Goal: Information Seeking & Learning: Learn about a topic

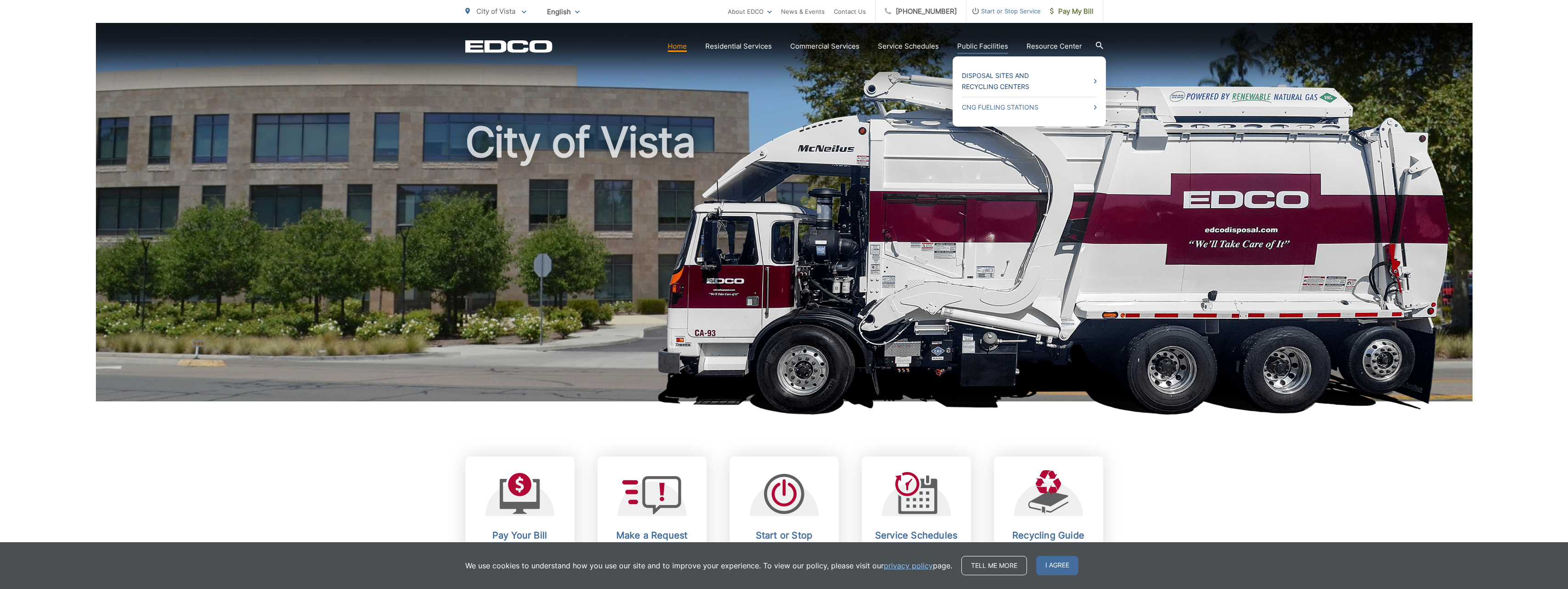
click at [1000, 72] on link "Disposal Sites and Recycling Centers" at bounding box center [1029, 81] width 135 height 22
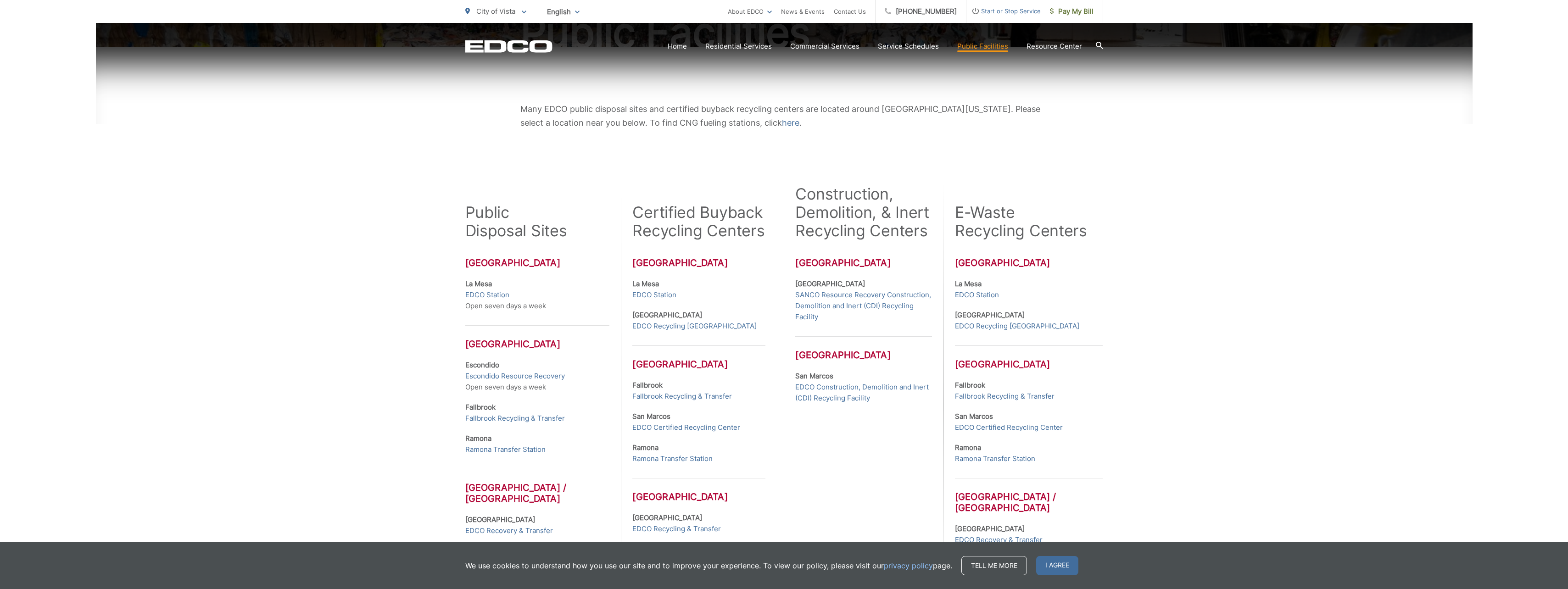
scroll to position [138, 0]
click at [679, 428] on link "EDCO Certified Recycling Center" at bounding box center [686, 426] width 108 height 11
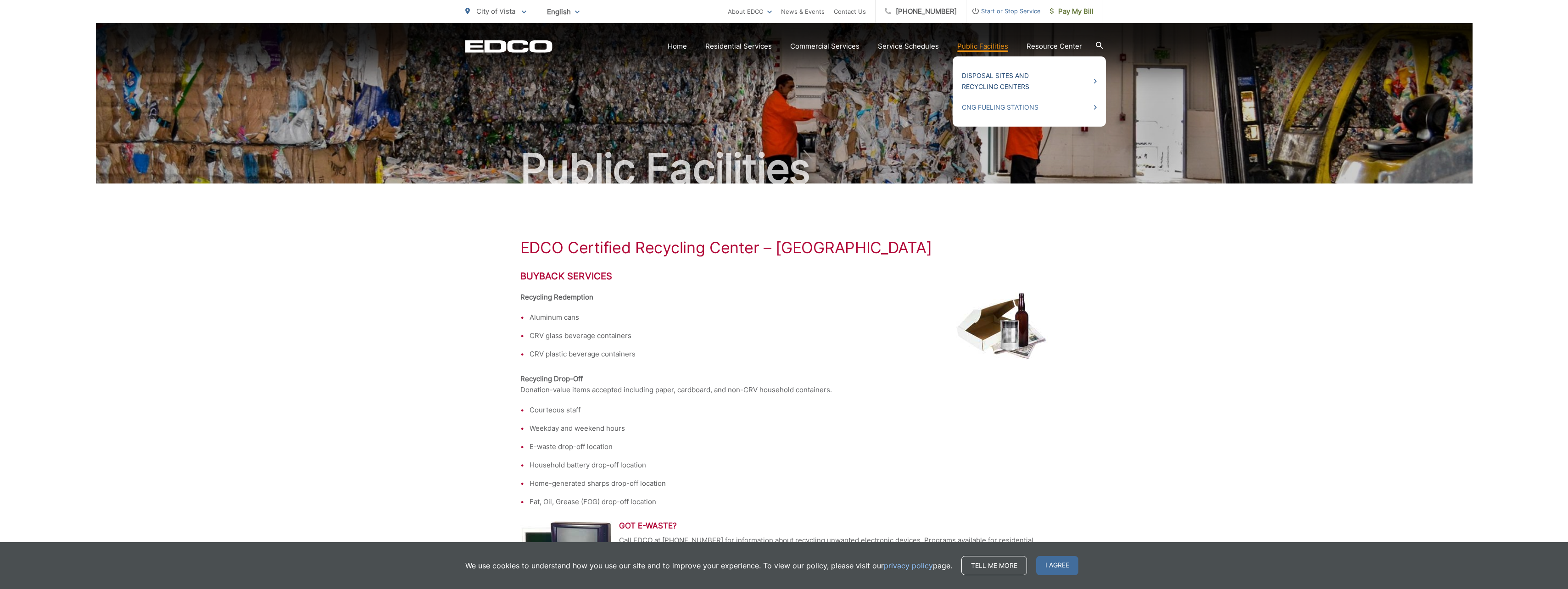
click at [1006, 82] on link "Disposal Sites and Recycling Centers" at bounding box center [1029, 81] width 135 height 22
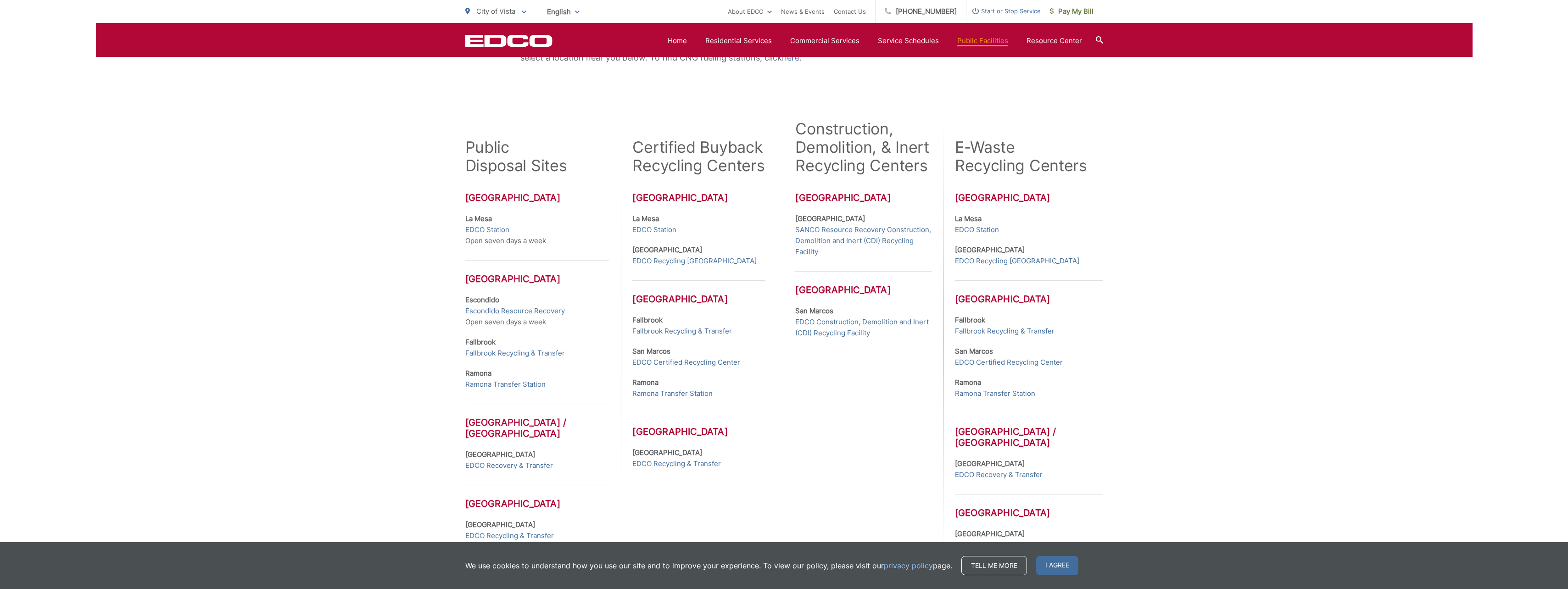
scroll to position [46, 0]
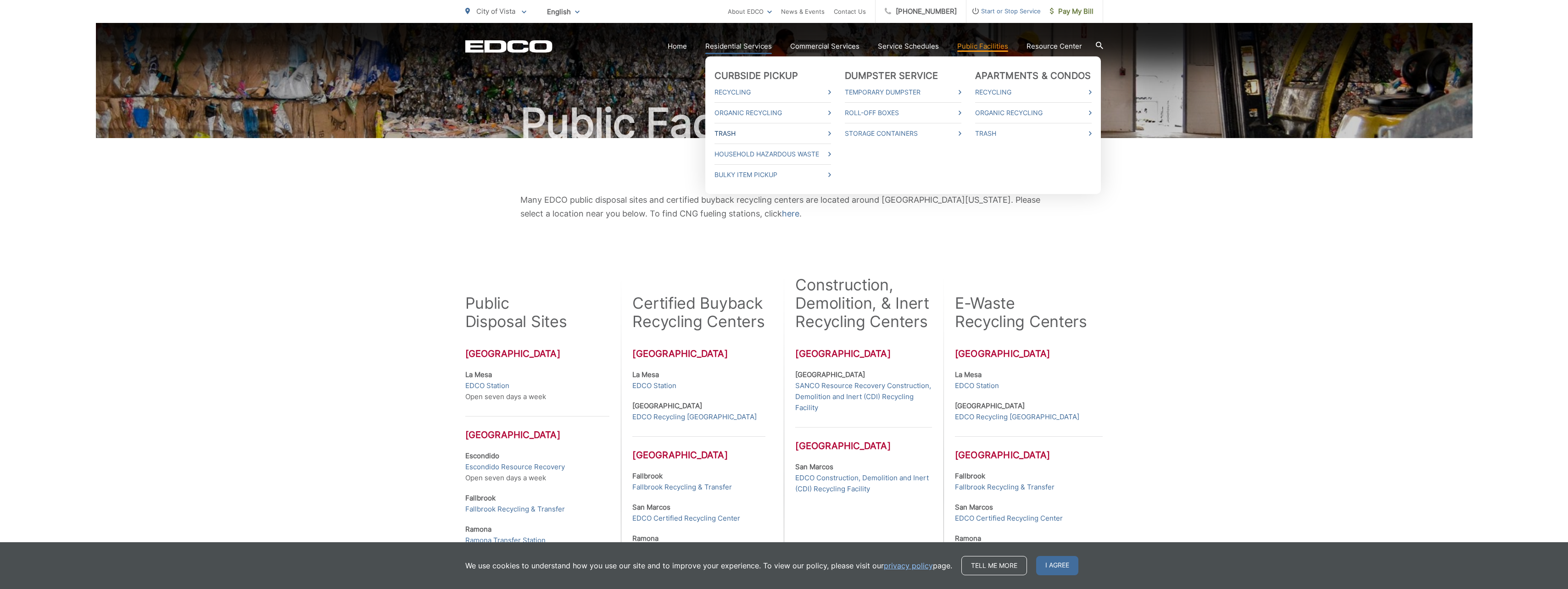
click at [731, 134] on link "Trash" at bounding box center [772, 133] width 116 height 11
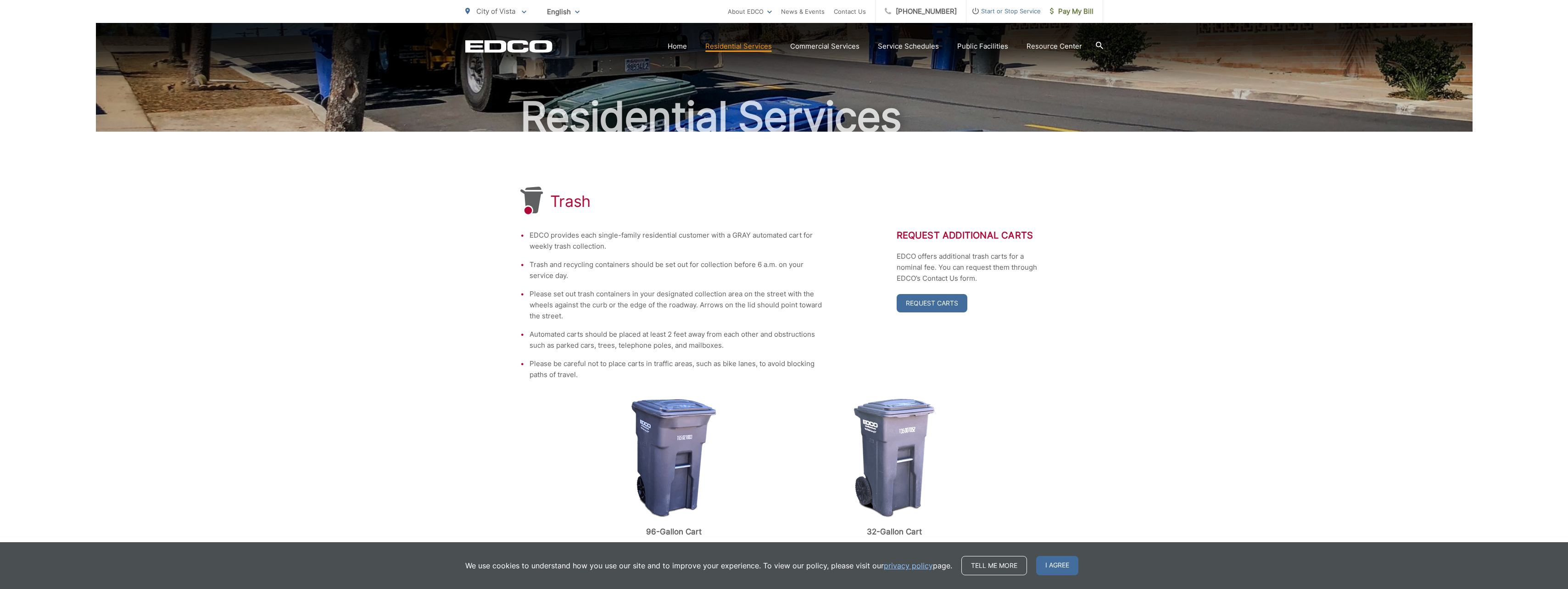
scroll to position [253, 0]
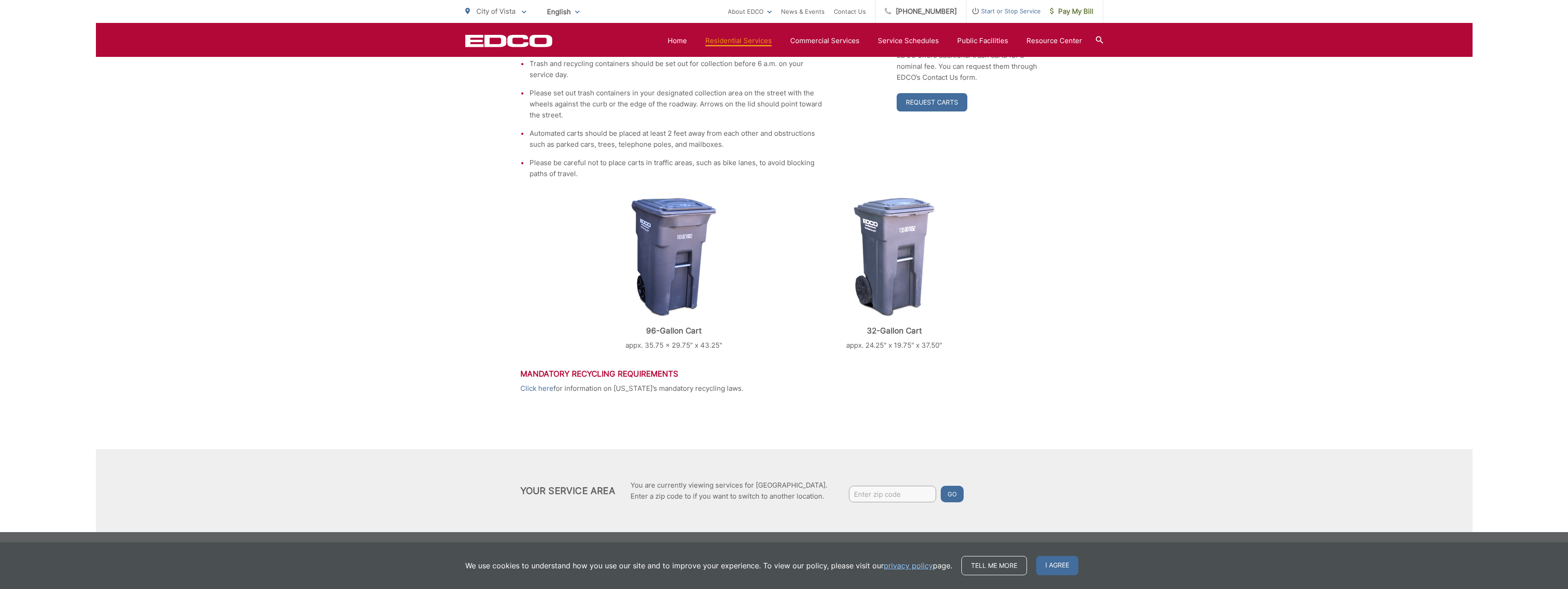
click at [1209, 302] on div "Trash EDCO provides each single-family residential customer with a GRAY automat…" at bounding box center [785, 231] width 1377 height 601
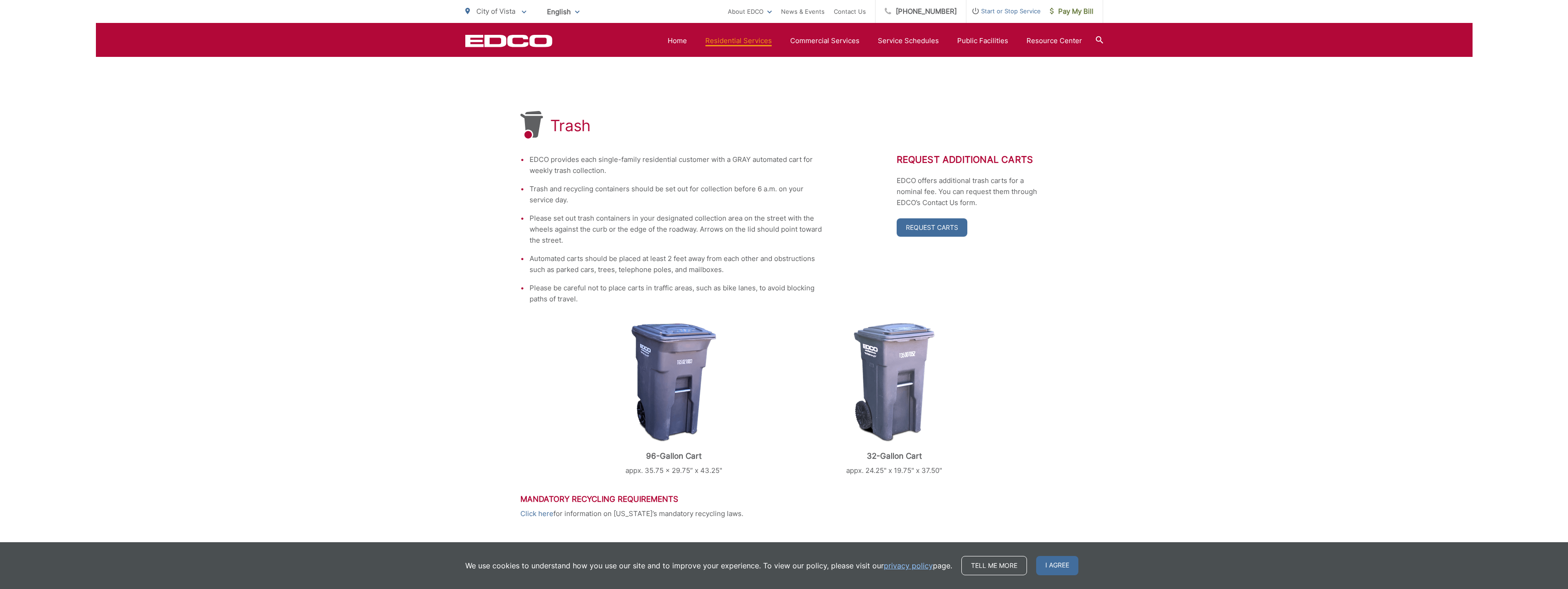
scroll to position [0, 0]
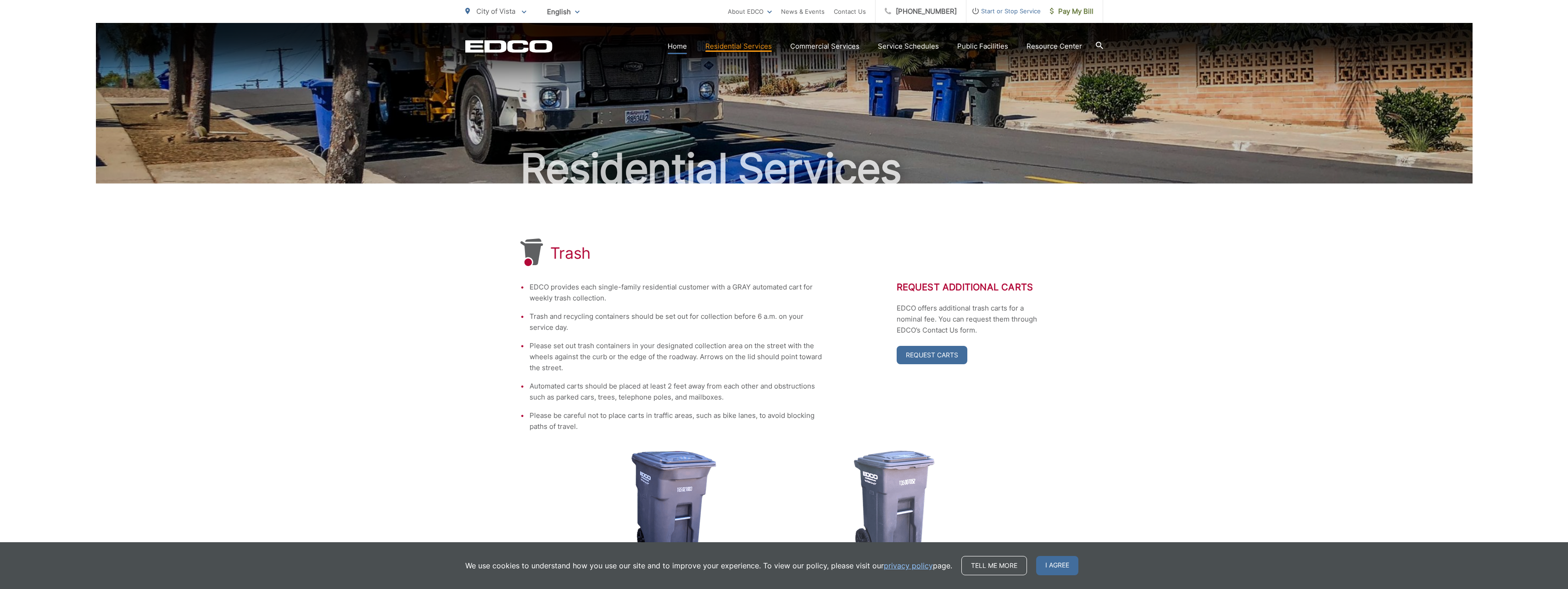
click at [681, 46] on link "Home" at bounding box center [677, 46] width 19 height 11
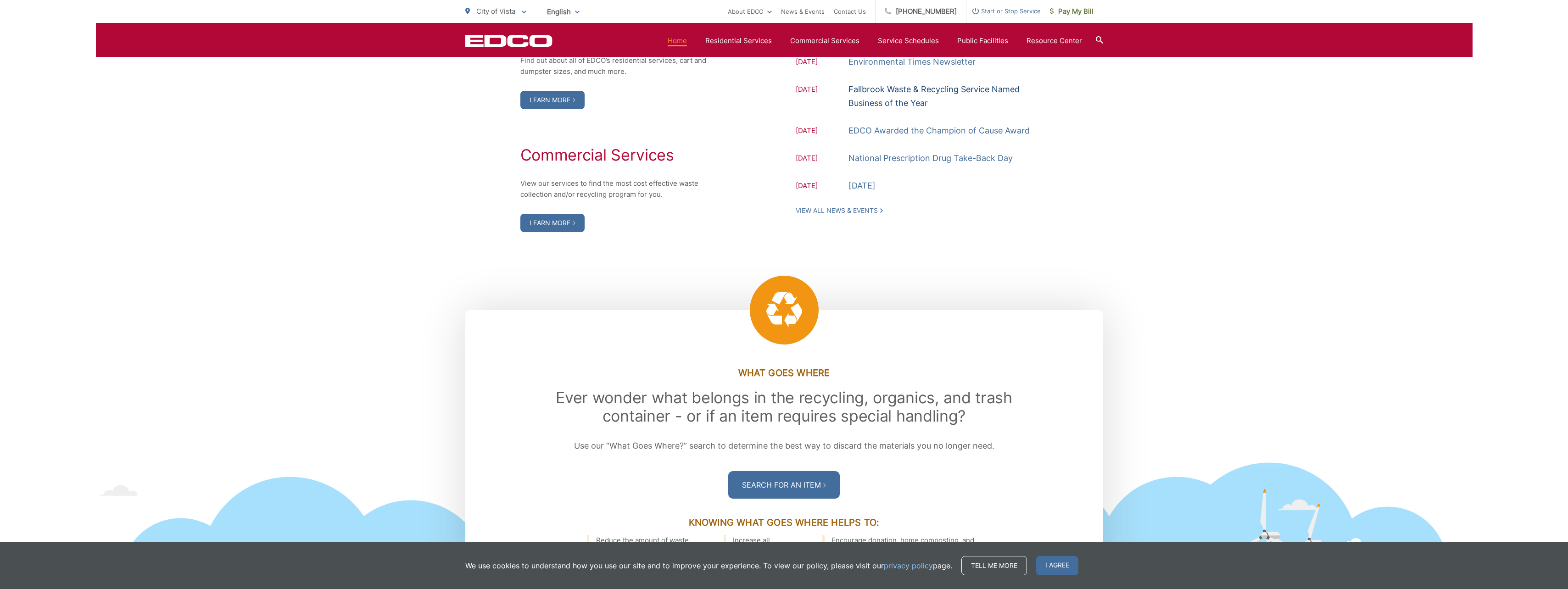
scroll to position [1055, 0]
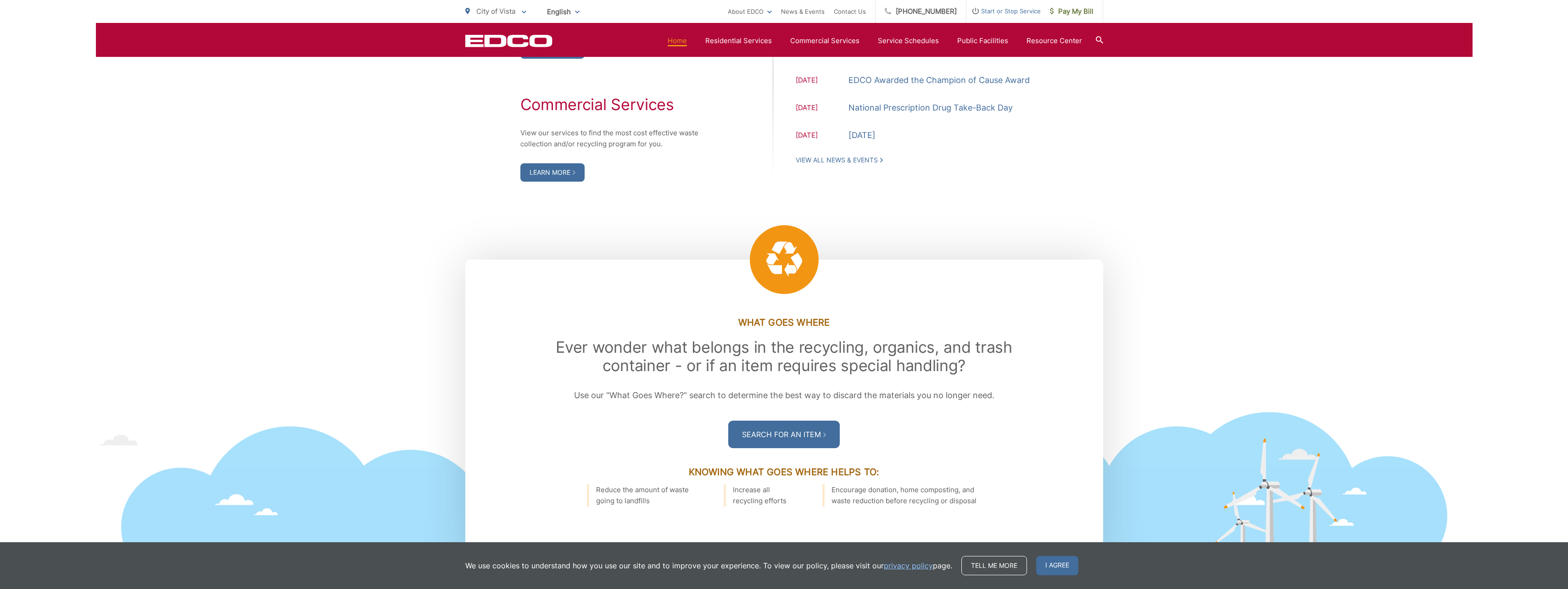
click at [1161, 351] on div ".st0{fill-rule:evenodd;clip-rule:evenodd;fill:#fff} What Goes Where Ever wonder…" at bounding box center [785, 435] width 1377 height 351
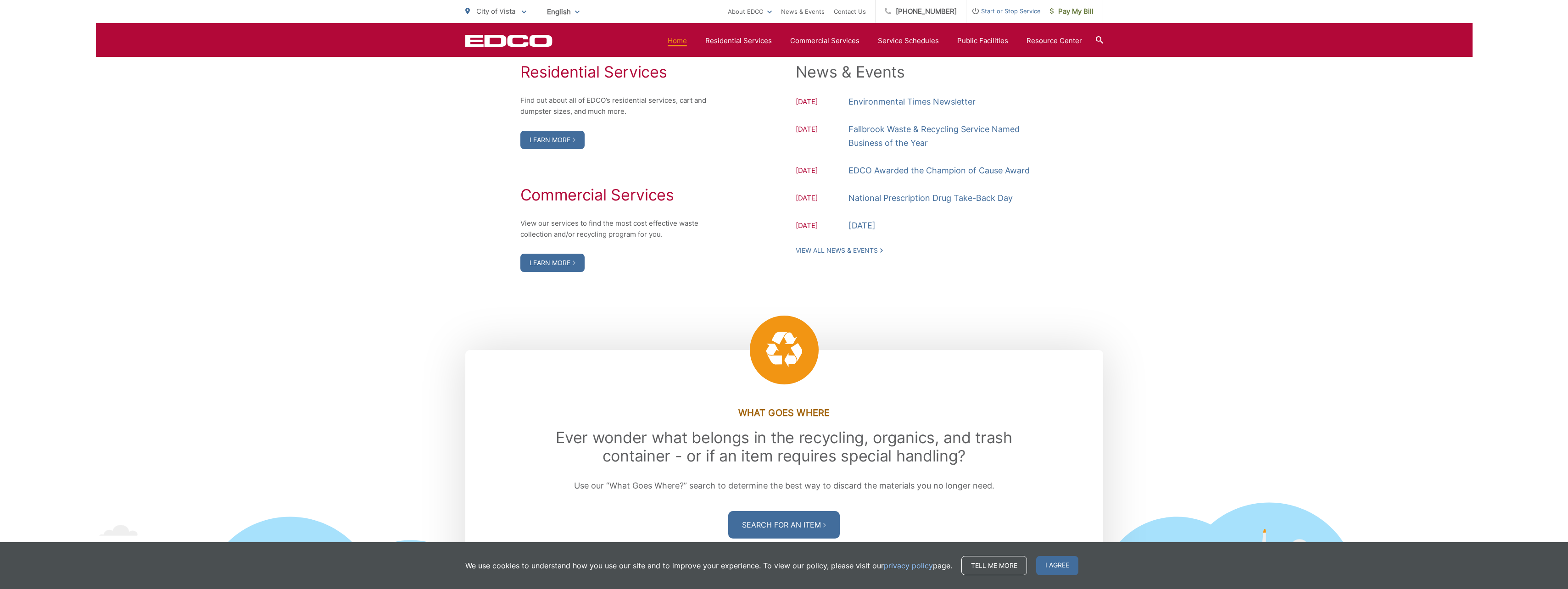
scroll to position [826, 0]
